Goal: Task Accomplishment & Management: Complete application form

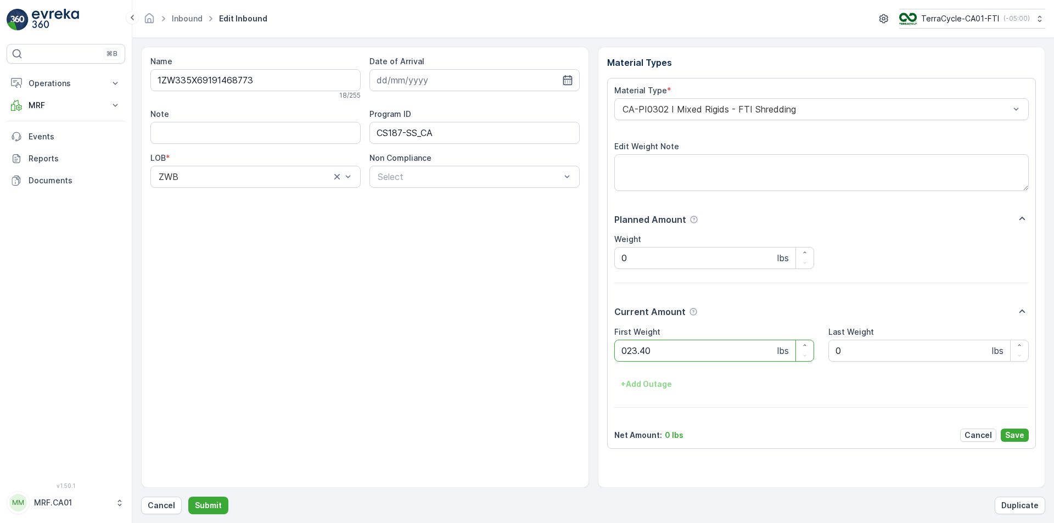
click at [188, 497] on button "Submit" at bounding box center [208, 506] width 40 height 18
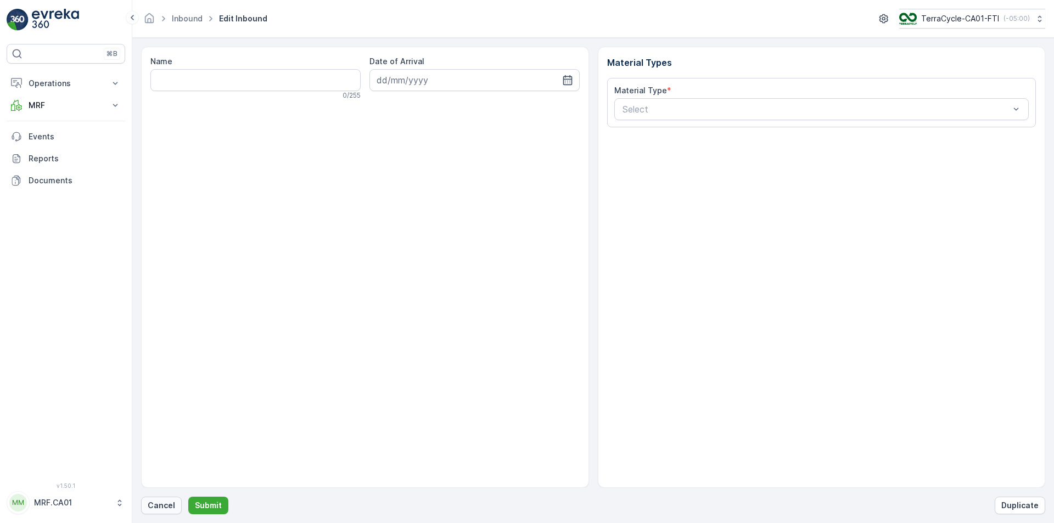
click at [168, 499] on button "Cancel" at bounding box center [161, 506] width 41 height 18
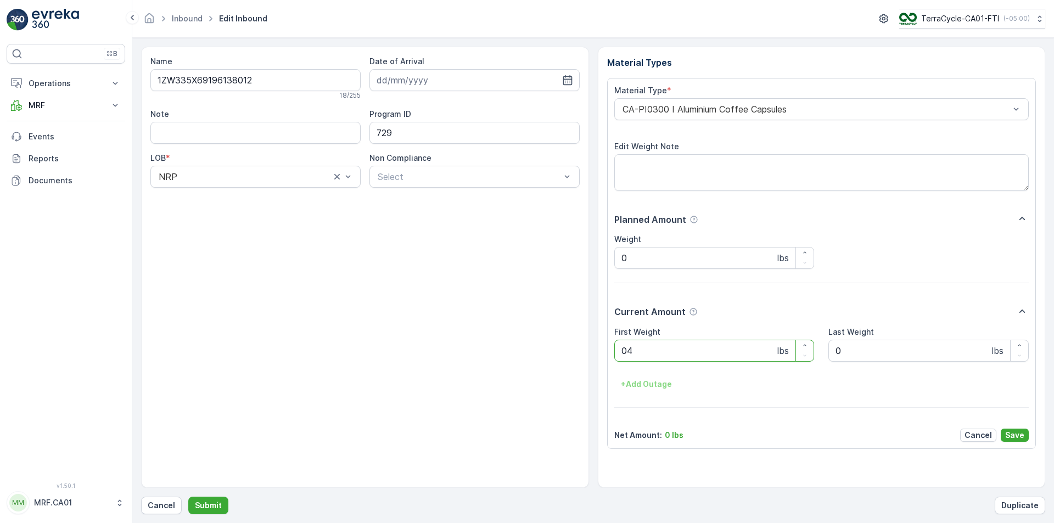
type Weight "044"
click at [188, 497] on button "Submit" at bounding box center [208, 506] width 40 height 18
type Weight "070"
click at [188, 497] on button "Submit" at bounding box center [208, 506] width 40 height 18
type Weight "015"
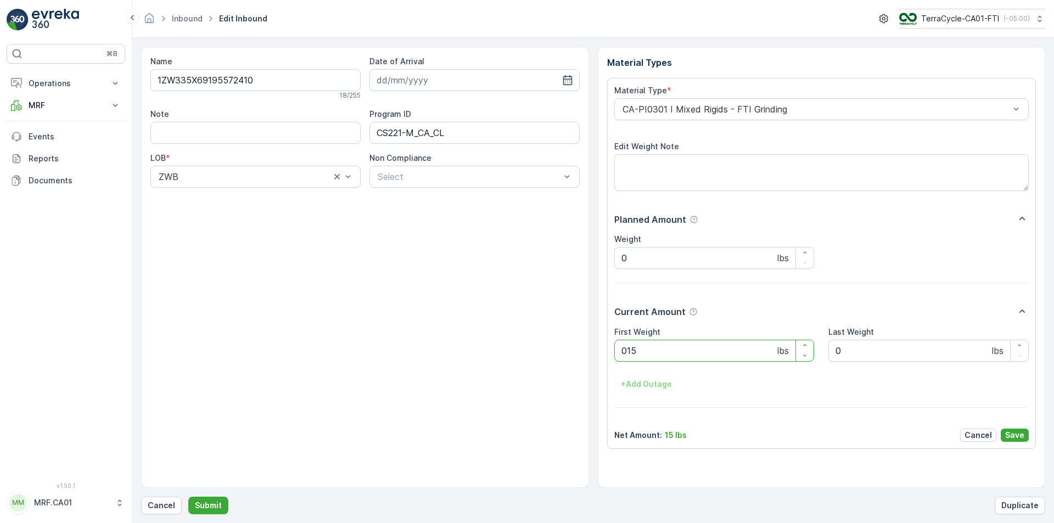
click at [188, 497] on button "Submit" at bounding box center [208, 506] width 40 height 18
type Weight "036"
click at [188, 497] on button "Submit" at bounding box center [208, 506] width 40 height 18
type Weight "033"
click at [188, 497] on button "Submit" at bounding box center [208, 506] width 40 height 18
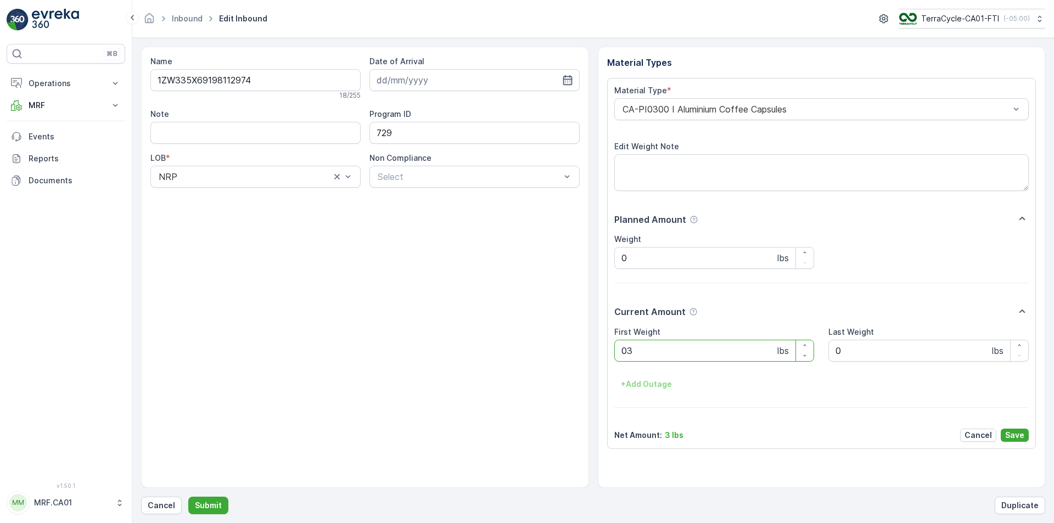
type Weight "035"
click at [188, 497] on button "Submit" at bounding box center [208, 506] width 40 height 18
type Weight "029"
click at [188, 497] on button "Submit" at bounding box center [208, 506] width 40 height 18
type Weight "035"
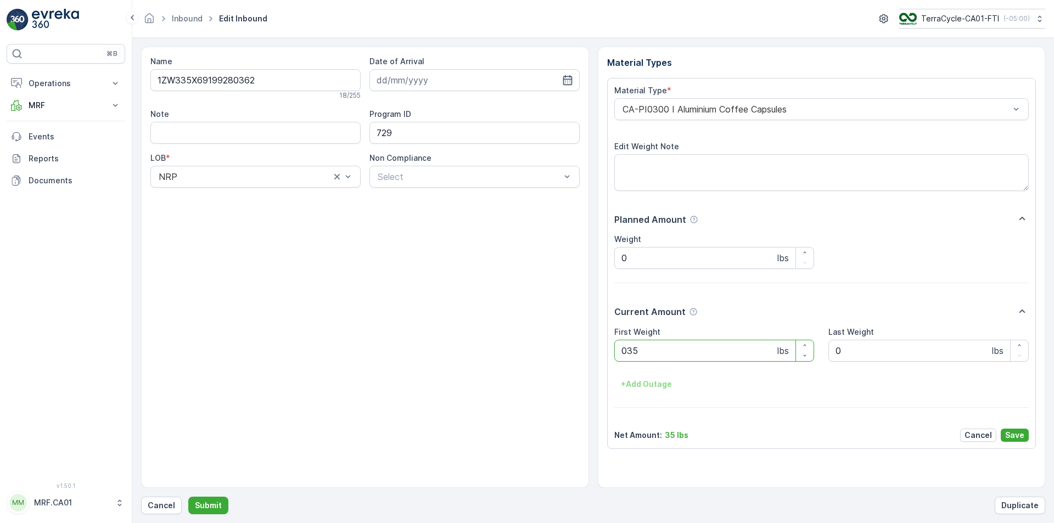
click at [188, 497] on button "Submit" at bounding box center [208, 506] width 40 height 18
type Weight "032"
click at [188, 497] on button "Submit" at bounding box center [208, 506] width 40 height 18
type Weight "040"
click at [188, 497] on button "Submit" at bounding box center [208, 506] width 40 height 18
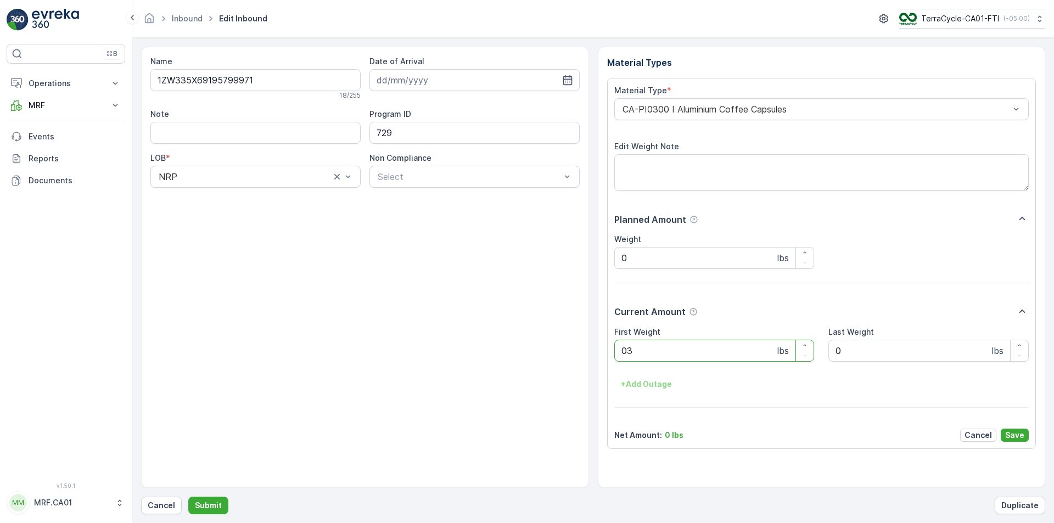
type Weight "031"
click at [188, 497] on button "Submit" at bounding box center [208, 506] width 40 height 18
type Weight "032"
click at [188, 497] on button "Submit" at bounding box center [208, 506] width 40 height 18
type Weight "035"
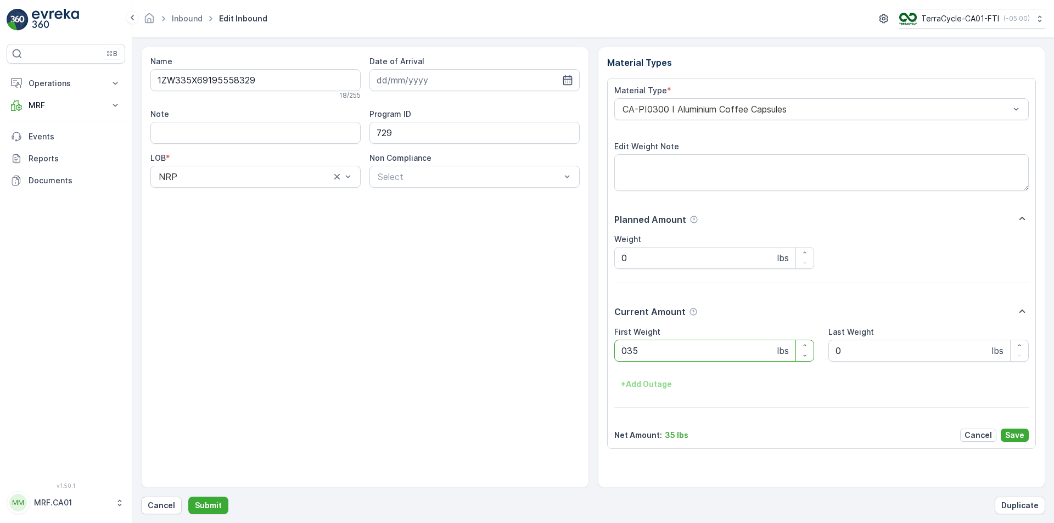
click at [188, 497] on button "Submit" at bounding box center [208, 506] width 40 height 18
type Weight "034"
click at [188, 497] on button "Submit" at bounding box center [208, 506] width 40 height 18
type Weight "036"
click at [188, 497] on button "Submit" at bounding box center [208, 506] width 40 height 18
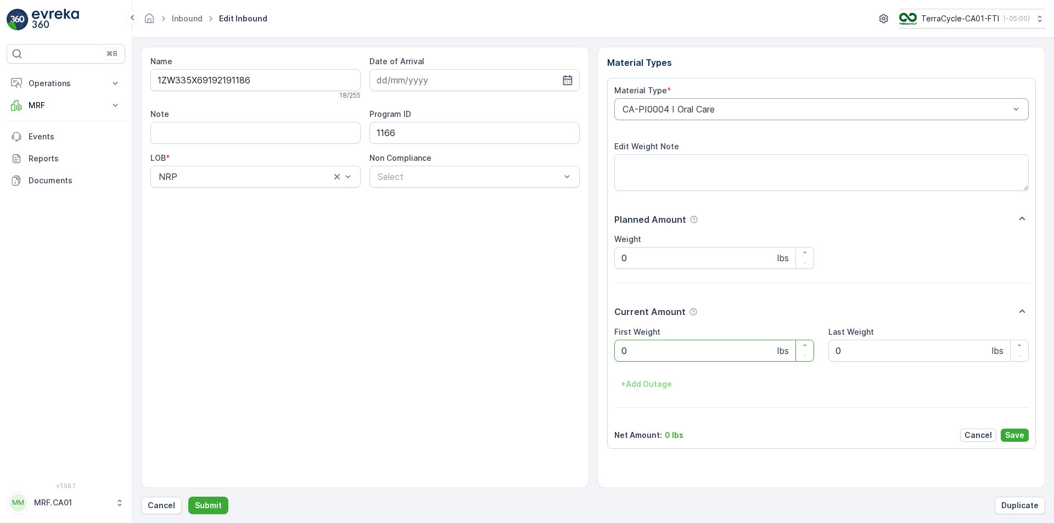
click at [772, 115] on div "CA-PI0004 I Oral Care" at bounding box center [821, 109] width 415 height 22
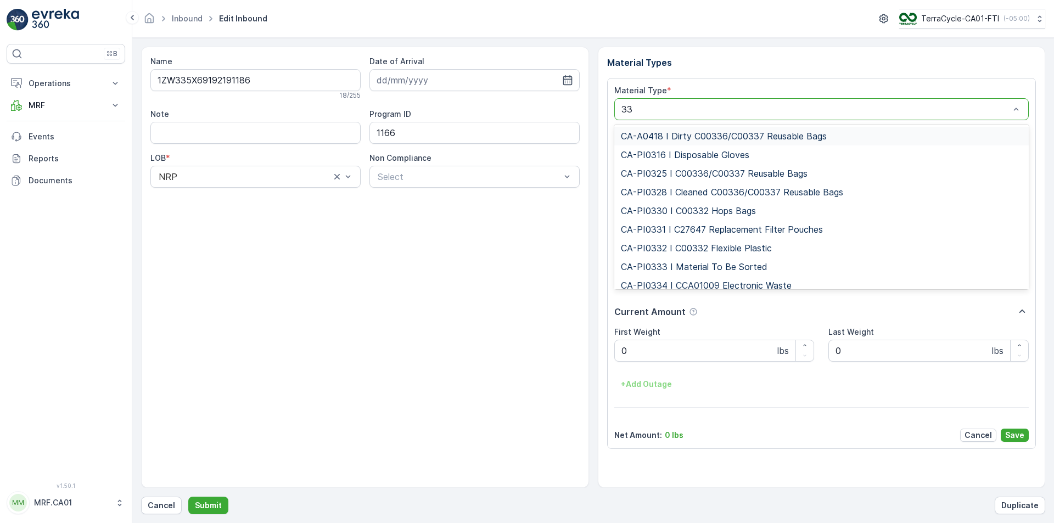
type input "333"
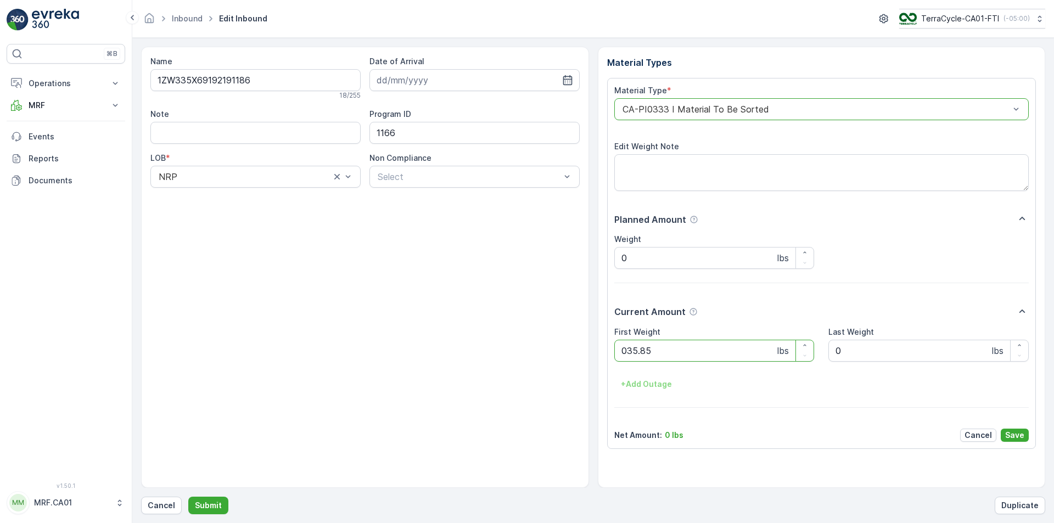
click at [188, 497] on button "Submit" at bounding box center [208, 506] width 40 height 18
type Weight "031"
click at [188, 497] on button "Submit" at bounding box center [208, 506] width 40 height 18
type Weight "028"
click at [188, 497] on button "Submit" at bounding box center [208, 506] width 40 height 18
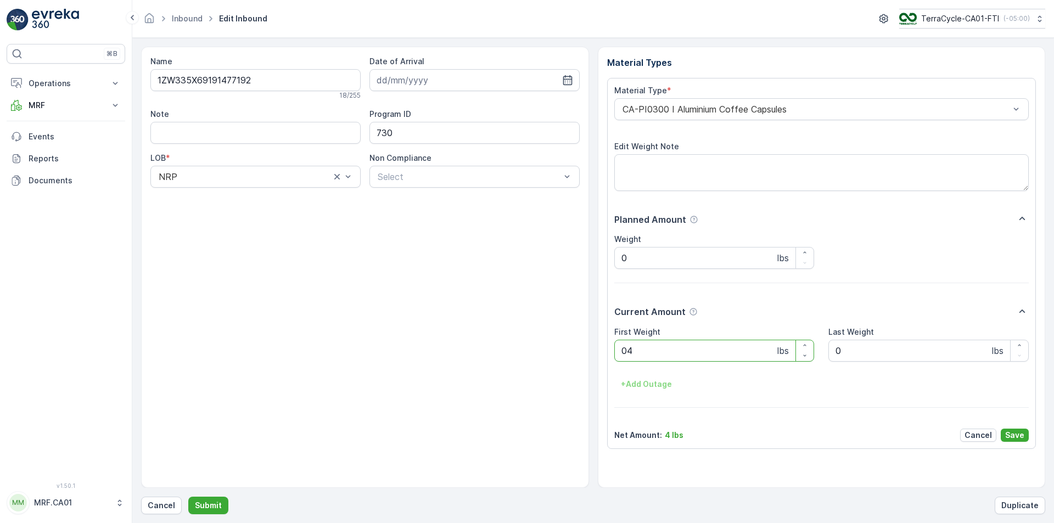
type Weight "044"
click at [188, 497] on button "Submit" at bounding box center [208, 506] width 40 height 18
type Weight "041"
click at [188, 497] on button "Submit" at bounding box center [208, 506] width 40 height 18
type Weight "034"
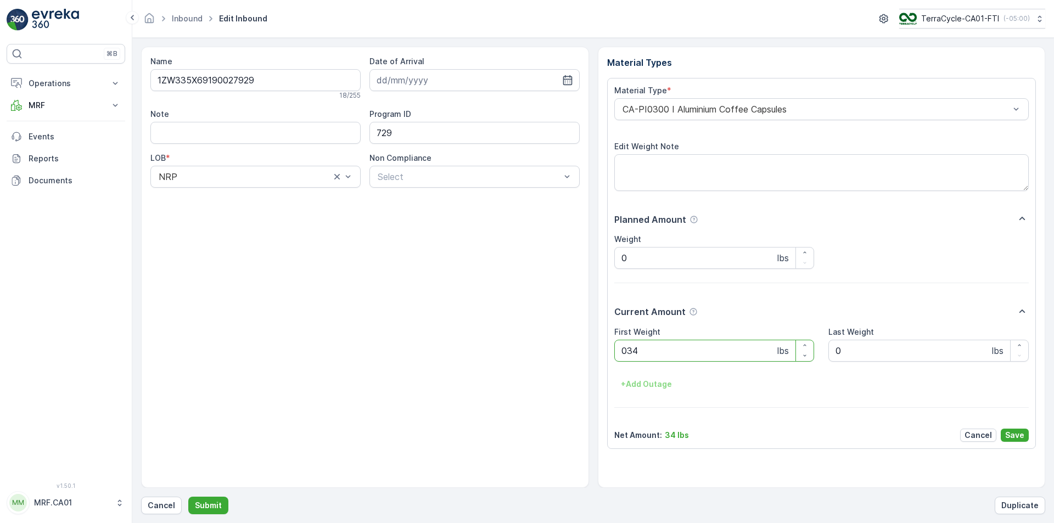
click at [188, 497] on button "Submit" at bounding box center [208, 506] width 40 height 18
type Weight "034"
click at [188, 497] on button "Submit" at bounding box center [208, 506] width 40 height 18
type Weight "037"
click at [188, 497] on button "Submit" at bounding box center [208, 506] width 40 height 18
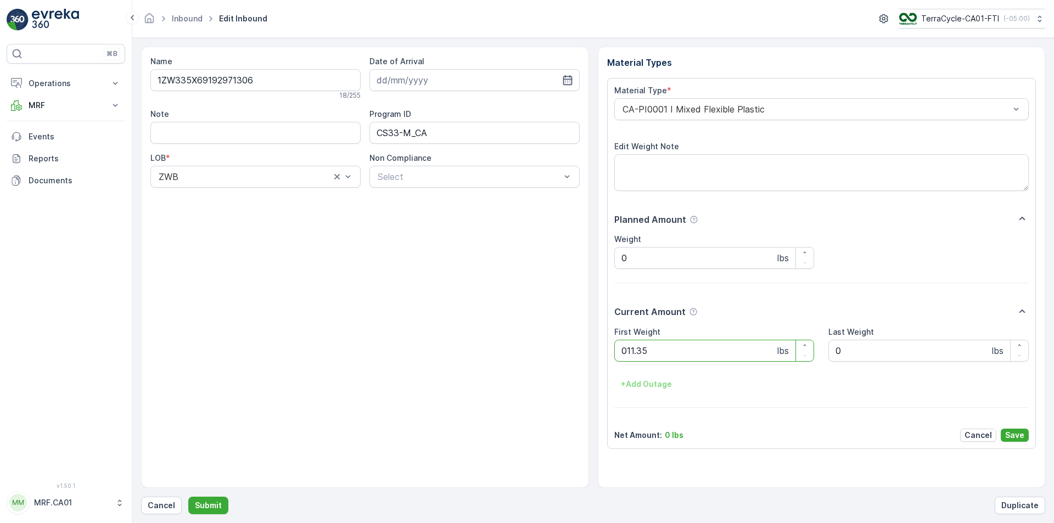
click at [188, 497] on button "Submit" at bounding box center [208, 506] width 40 height 18
type Weight "039"
click at [188, 497] on button "Submit" at bounding box center [208, 506] width 40 height 18
type Weight "035"
click at [188, 497] on button "Submit" at bounding box center [208, 506] width 40 height 18
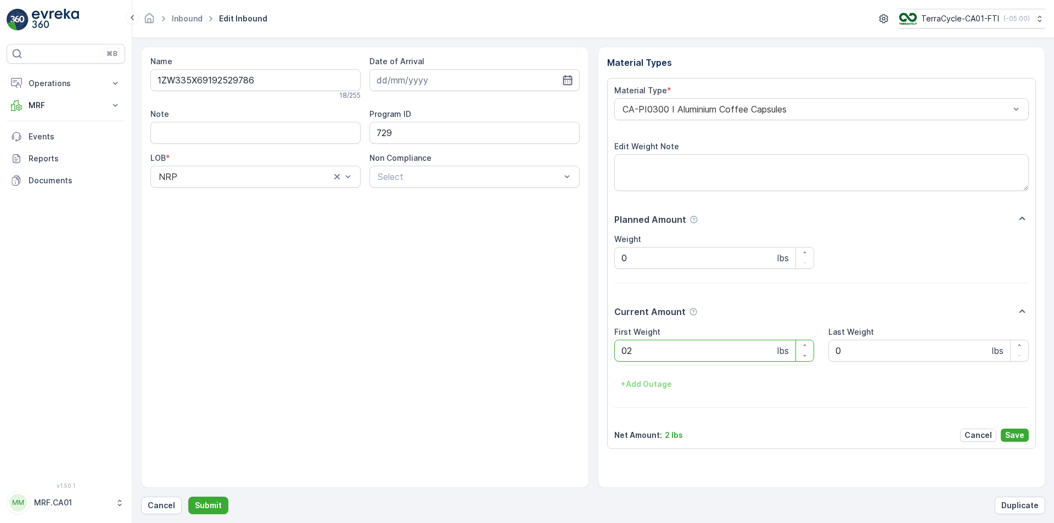
type Weight "028"
click at [188, 497] on button "Submit" at bounding box center [208, 506] width 40 height 18
type Weight "027"
click at [188, 497] on button "Submit" at bounding box center [208, 506] width 40 height 18
type Weight "025"
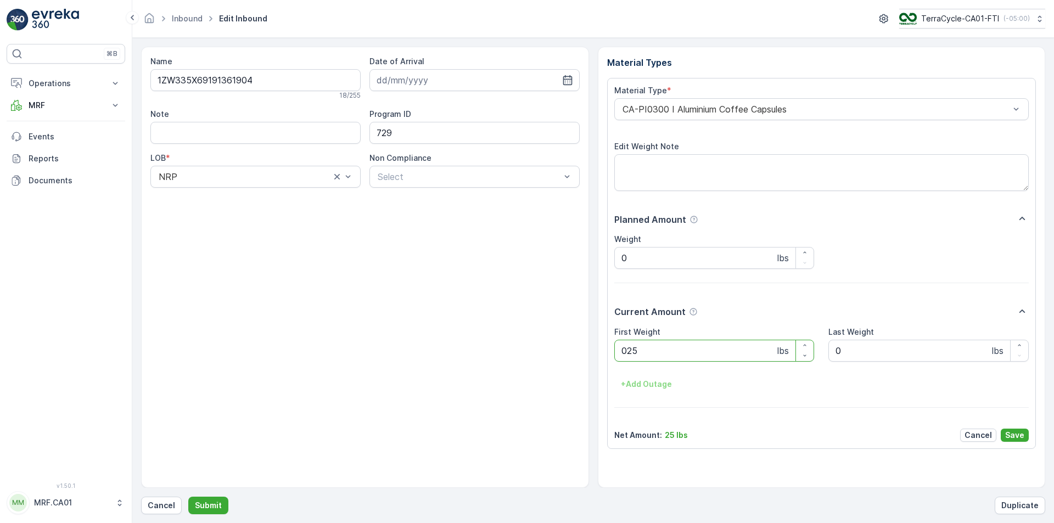
click at [188, 497] on button "Submit" at bounding box center [208, 506] width 40 height 18
type Weight "040"
click at [188, 497] on button "Submit" at bounding box center [208, 506] width 40 height 18
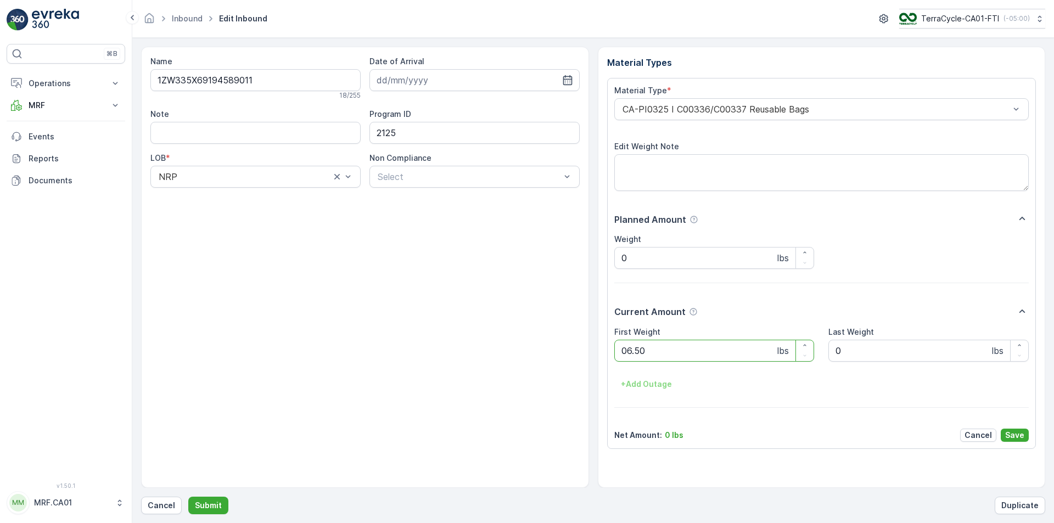
click at [188, 497] on button "Submit" at bounding box center [208, 506] width 40 height 18
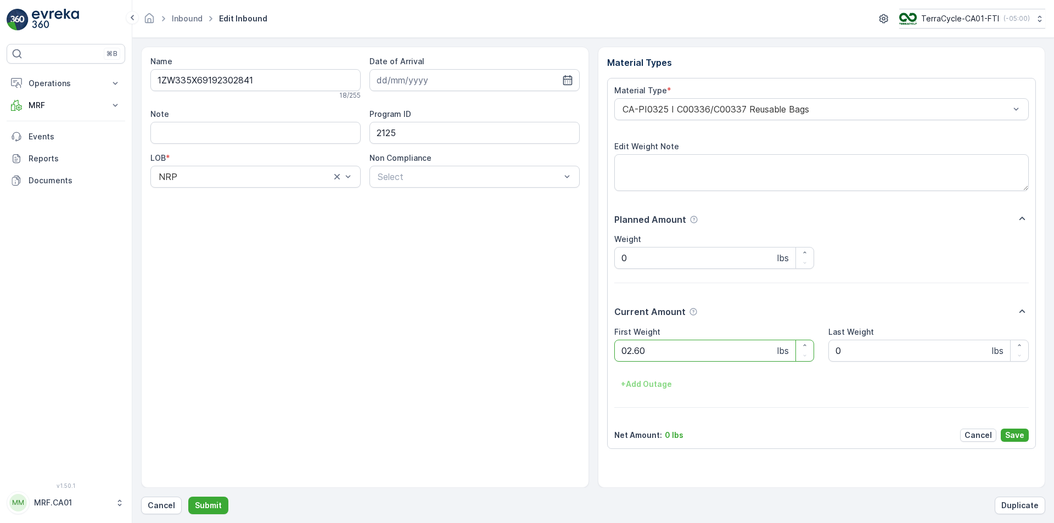
click at [188, 497] on button "Submit" at bounding box center [208, 506] width 40 height 18
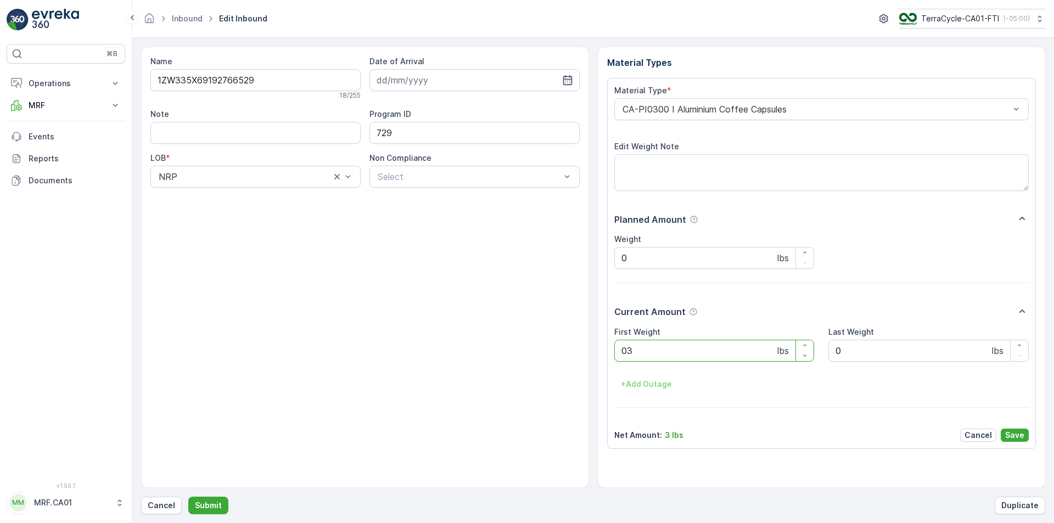
type Weight "038"
click at [188, 497] on button "Submit" at bounding box center [208, 506] width 40 height 18
type Weight "036"
click at [188, 497] on button "Submit" at bounding box center [208, 506] width 40 height 18
type Weight "032"
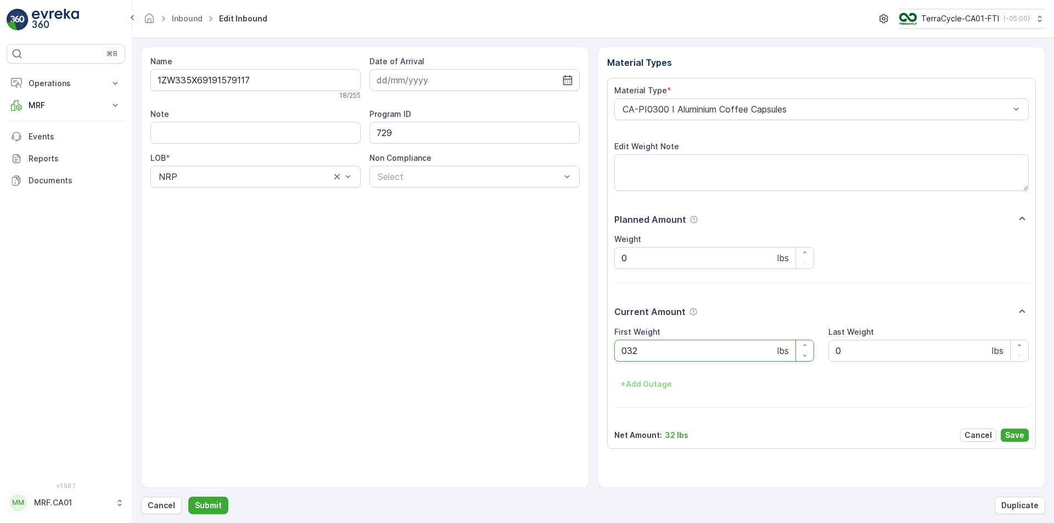
click at [188, 497] on button "Submit" at bounding box center [208, 506] width 40 height 18
type Weight "034"
click at [188, 497] on button "Submit" at bounding box center [208, 506] width 40 height 18
type Weight "026"
click at [188, 497] on button "Submit" at bounding box center [208, 506] width 40 height 18
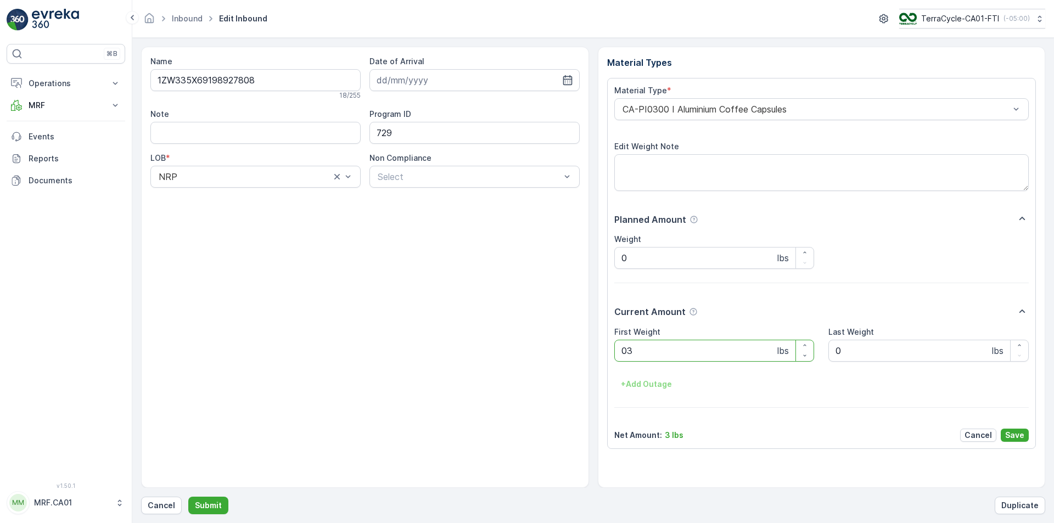
type Weight "030"
click at [188, 497] on button "Submit" at bounding box center [208, 506] width 40 height 18
type Weight "032"
click at [188, 497] on button "Submit" at bounding box center [208, 506] width 40 height 18
type Weight "045"
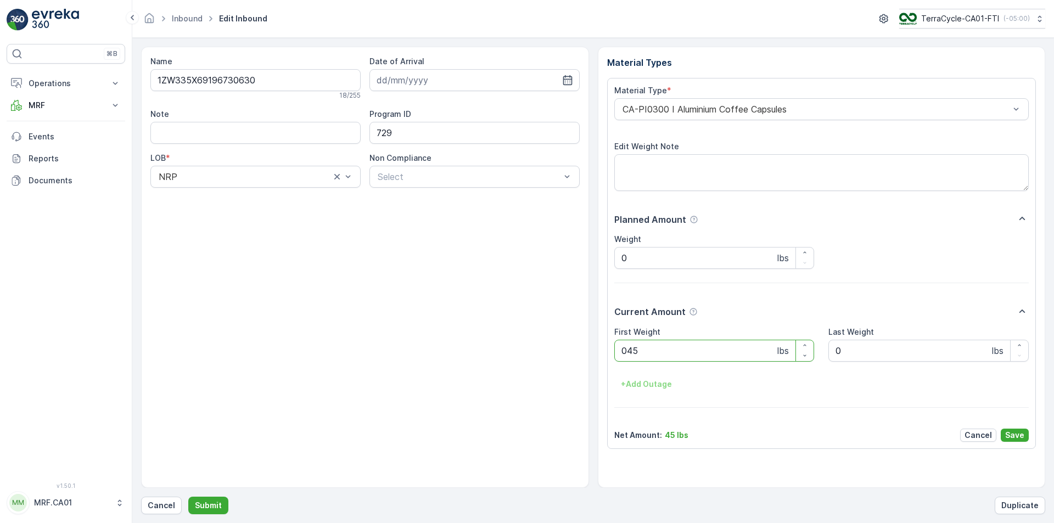
click at [188, 497] on button "Submit" at bounding box center [208, 506] width 40 height 18
type Weight "027"
click at [188, 497] on button "Submit" at bounding box center [208, 506] width 40 height 18
type Weight "048"
click at [188, 497] on button "Submit" at bounding box center [208, 506] width 40 height 18
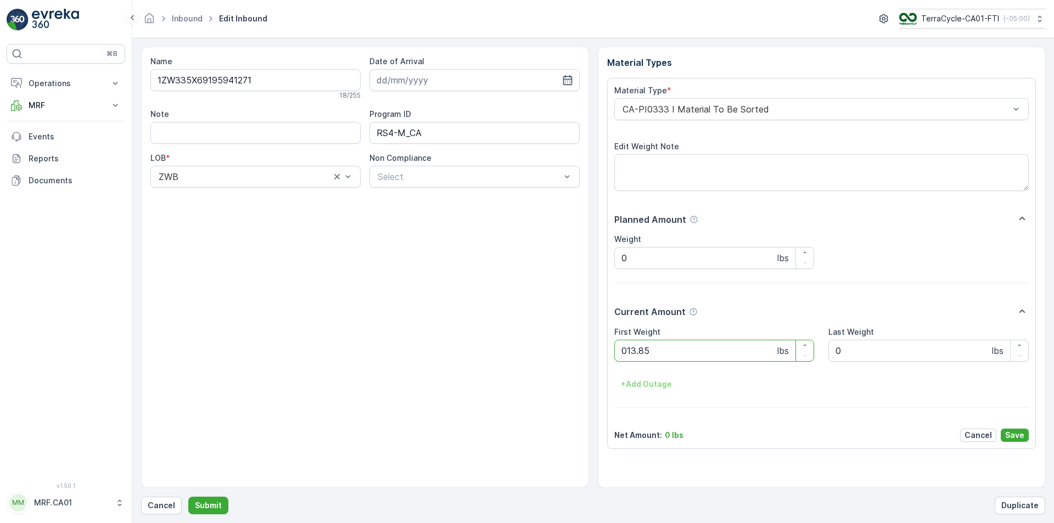
click at [188, 497] on button "Submit" at bounding box center [208, 506] width 40 height 18
type Weight "021"
click at [188, 497] on button "Submit" at bounding box center [208, 506] width 40 height 18
